Goal: Task Accomplishment & Management: Manage account settings

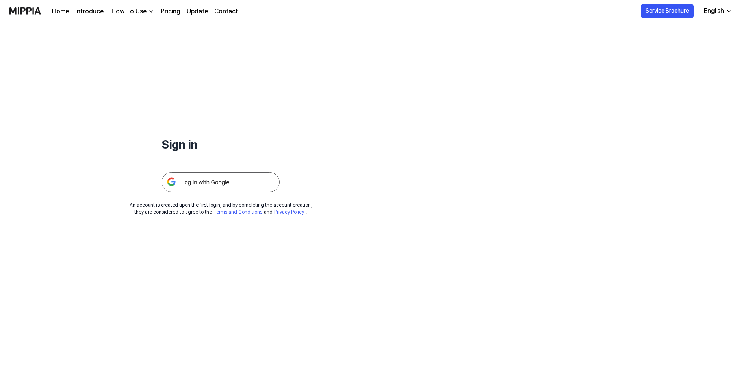
click at [209, 188] on img at bounding box center [221, 182] width 118 height 20
